Goal: Task Accomplishment & Management: Manage account settings

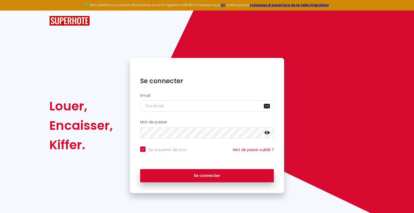
click at [0, 213] on div at bounding box center [0, 213] width 0 height 0
type input "[EMAIL_ADDRESS][DOMAIN_NAME]"
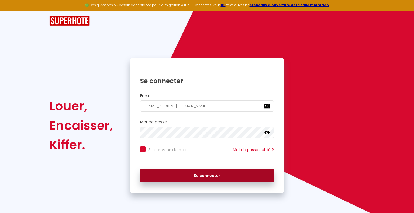
click at [212, 175] on button "Se connecter" at bounding box center [207, 175] width 134 height 13
checkbox input "true"
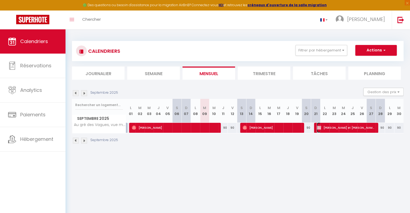
click at [339, 125] on span "[PERSON_NAME] et [PERSON_NAME]" at bounding box center [346, 128] width 58 height 10
select select "KO"
select select "0"
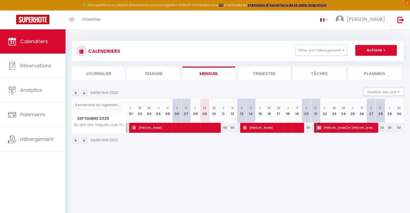
select select "1"
select select
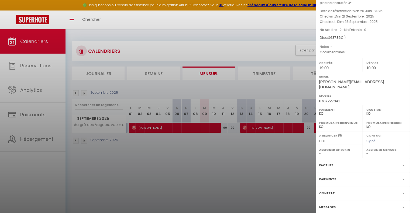
scroll to position [60, 0]
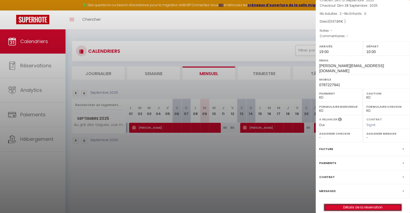
click at [357, 204] on link "Détails de la réservation" at bounding box center [363, 207] width 78 height 7
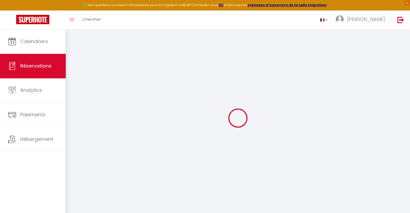
type input "[PERSON_NAME] et [PERSON_NAME]"
type input "[PERSON_NAME]"
type input "[PERSON_NAME][EMAIL_ADDRESS][DOMAIN_NAME]"
type input "0787227941"
type input "88120"
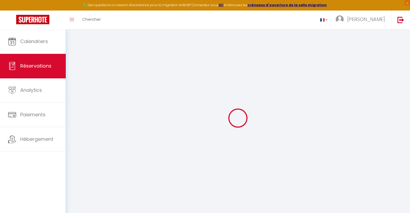
type input "2 Clos du Clos de Charme"
type input "[PERSON_NAME]"
select select "FR"
select select "39747"
select select "2"
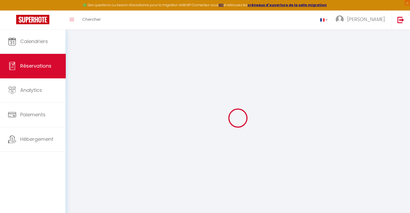
type input "Dim 21 Septembre 2025"
select select
type input "Dim 28 Septembre 2025"
select select
type input "2"
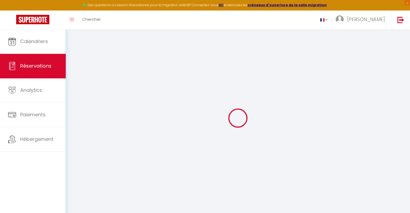
select select "10"
select select
type input "567"
checkbox input "false"
type input "50"
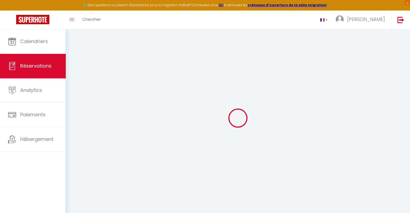
type input "0"
select select
select select "14"
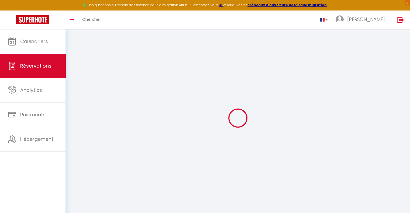
checkbox input "false"
select select
checkbox input "false"
select select
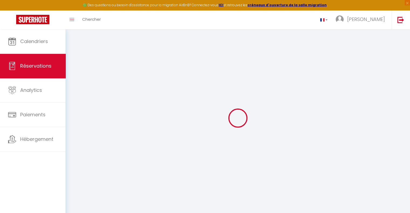
select select
checkbox input "false"
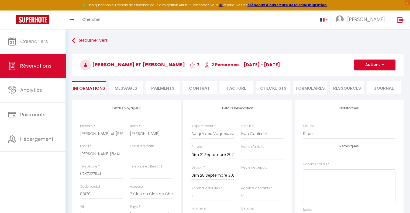
select select
checkbox input "false"
type input "50"
type input "20.86"
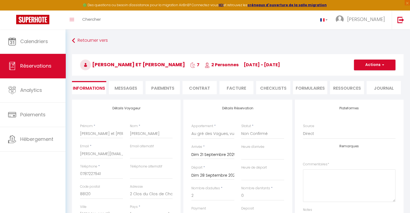
select select
checkbox input "false"
select select "19:00"
select select "10:00"
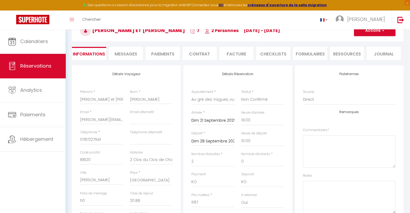
scroll to position [31, 0]
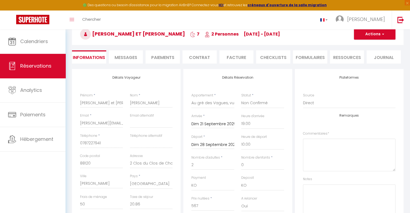
click at [127, 56] on span "Messages" at bounding box center [126, 57] width 23 height 6
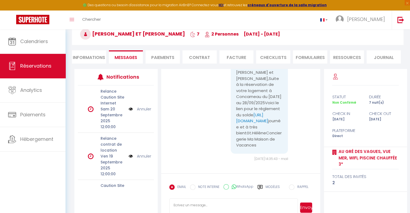
scroll to position [45, 0]
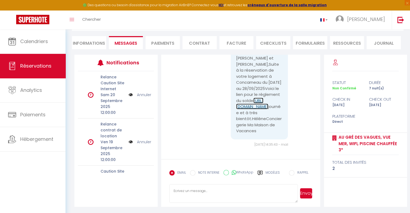
click at [259, 98] on link "[URL][DOMAIN_NAME]" at bounding box center [252, 104] width 32 height 12
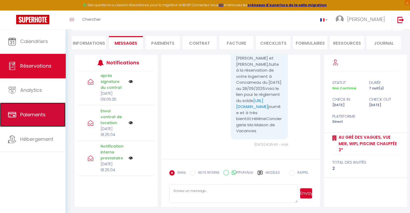
click at [32, 114] on span "Paiements" at bounding box center [32, 114] width 25 height 7
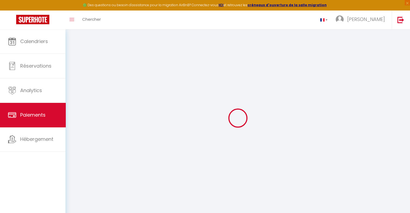
select select "2"
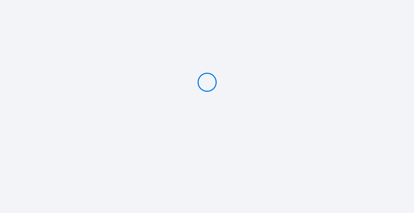
click at [126, 86] on div at bounding box center [207, 82] width 414 height 165
